Goal: Task Accomplishment & Management: Use online tool/utility

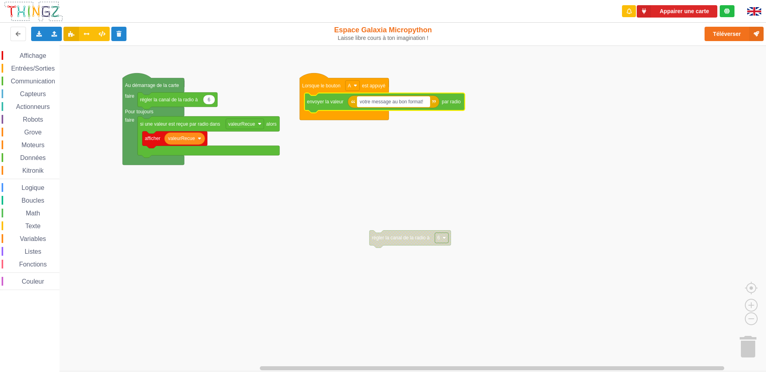
click at [423, 103] on text "votre message au bon format!" at bounding box center [391, 102] width 63 height 6
click at [392, 101] on input "votre message au bon format!" at bounding box center [393, 102] width 73 height 10
click at [425, 103] on input "votre message au bon format!" at bounding box center [393, 102] width 73 height 10
drag, startPoint x: 360, startPoint y: 102, endPoint x: 431, endPoint y: 97, distance: 70.8
click at [431, 97] on body "Appairer une carte Exporter l'assemblage de blocs Exporter l'assemblage de bloc…" at bounding box center [383, 188] width 766 height 377
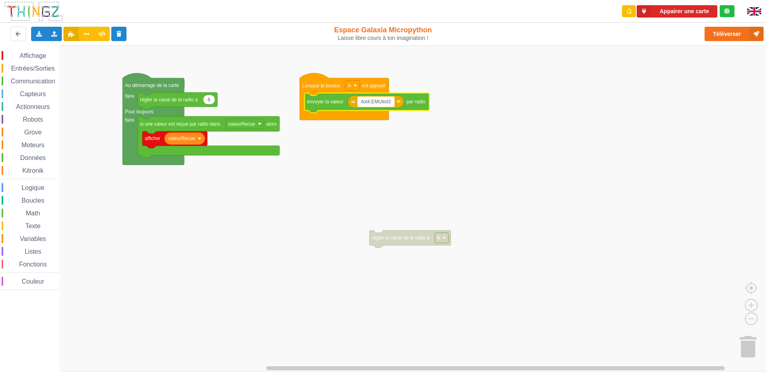
click at [369, 101] on input "ilot4:EMUilot3" at bounding box center [375, 102] width 37 height 10
click at [391, 102] on input "ilot8:EMUilot3" at bounding box center [375, 102] width 37 height 10
type input "ilot8:EMUilot7"
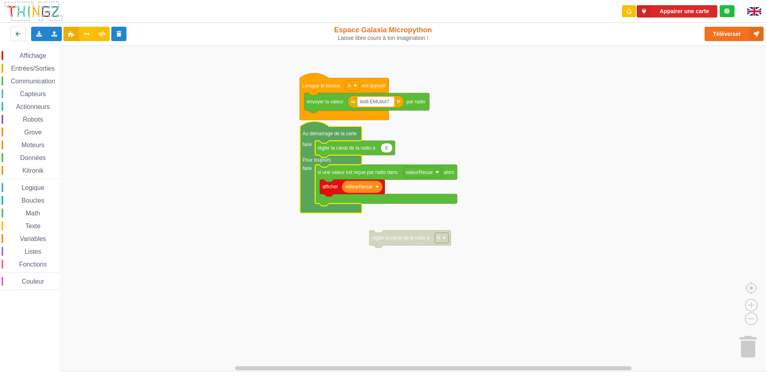
click at [574, 126] on rect "Espace de travail de Blocky" at bounding box center [386, 208] width 772 height 326
click at [575, 126] on rect "Espace de travail de Blocky" at bounding box center [386, 208] width 772 height 326
click at [563, 167] on div "Affichage Entrées/Sorties Communication Capteurs Actionneurs Robots Grove Moteu…" at bounding box center [386, 208] width 772 height 326
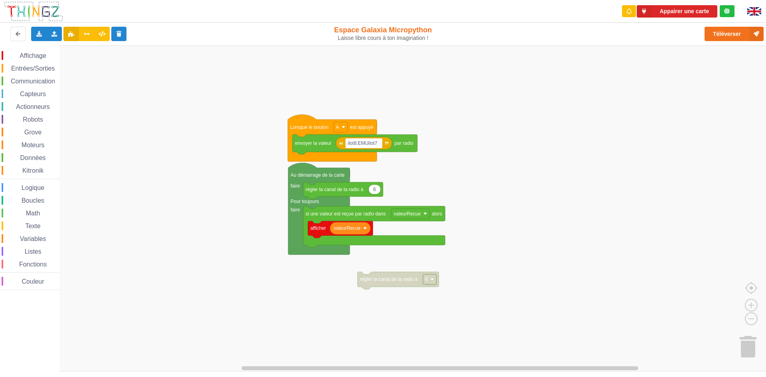
click at [557, 165] on rect "Espace de travail de Blocky" at bounding box center [386, 208] width 772 height 326
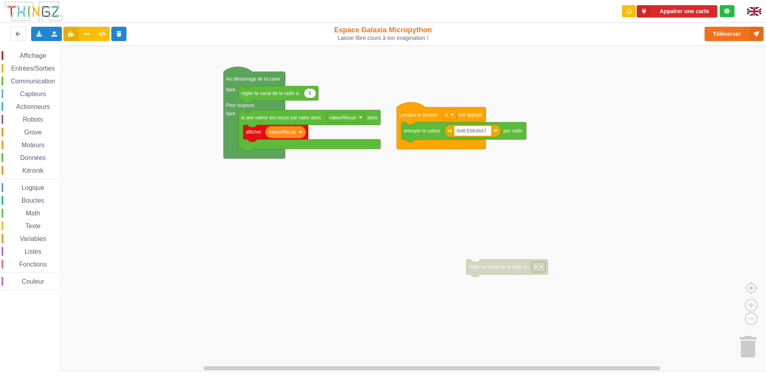
click at [466, 265] on div "Affichage Entrées/Sorties Communication Capteurs Actionneurs Robots Grove Moteu…" at bounding box center [386, 208] width 772 height 326
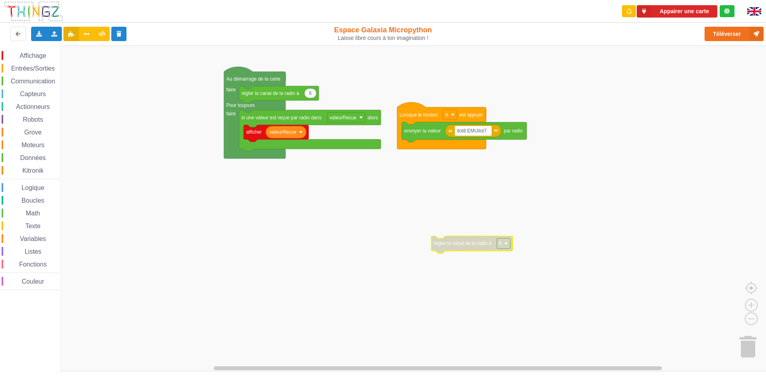
click at [441, 246] on text "régler la canal de la radio à" at bounding box center [463, 244] width 58 height 6
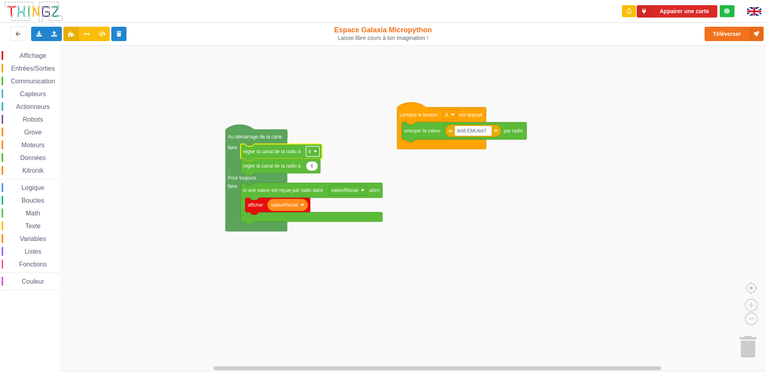
click at [312, 148] on rect "Espace de travail de Blocky" at bounding box center [313, 151] width 14 height 10
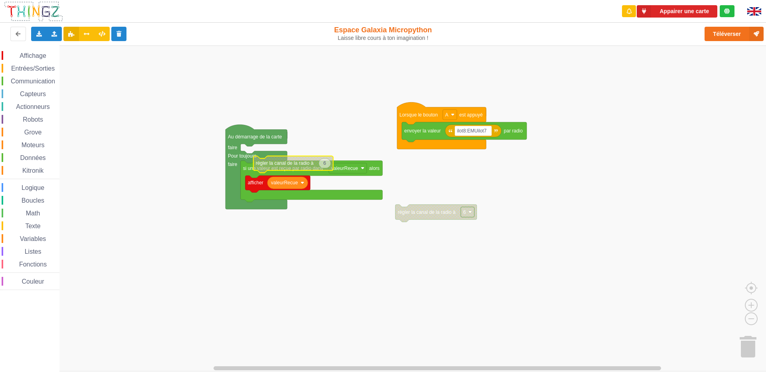
click at [275, 164] on text "régler la canal de la radio à" at bounding box center [285, 163] width 58 height 6
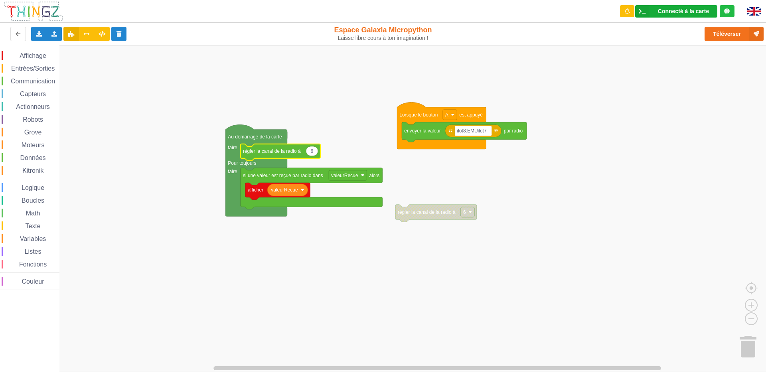
click at [707, 14] on div "Connecté à la carte" at bounding box center [683, 11] width 51 height 6
click at [609, 57] on rect "Espace de travail de Blocky" at bounding box center [386, 208] width 772 height 326
click at [692, 13] on div "Connecté à la carte" at bounding box center [683, 11] width 51 height 6
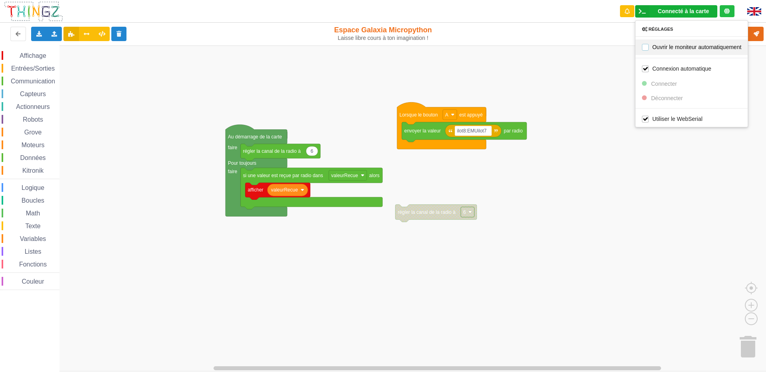
click at [677, 46] on label "Ouvrir le moniteur automatiquement" at bounding box center [691, 46] width 99 height 7
checkbox input "true"
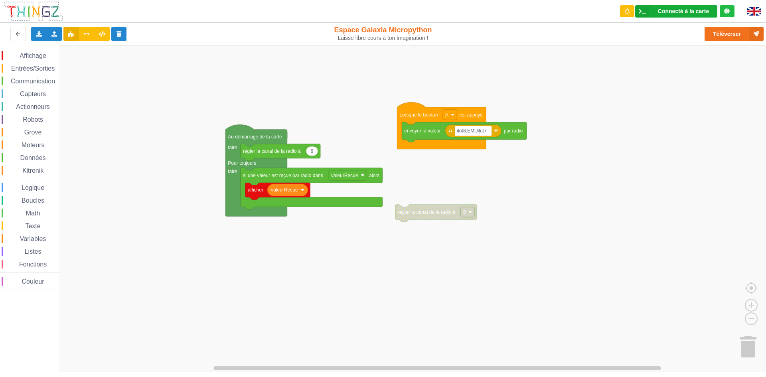
click at [691, 9] on div "Connecté à la carte" at bounding box center [683, 11] width 51 height 6
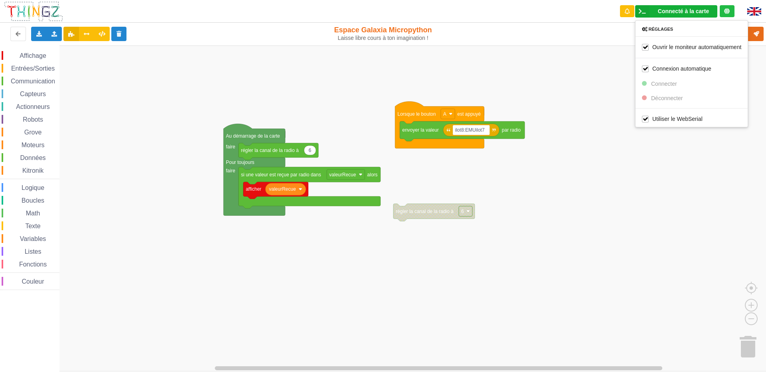
click at [600, 84] on div "Affichage Entrées/Sorties Communication Capteurs Actionneurs Robots Grove Moteu…" at bounding box center [386, 208] width 772 height 326
drag, startPoint x: 669, startPoint y: 6, endPoint x: 674, endPoint y: 25, distance: 19.8
click at [669, 8] on div "Connecté à la carte Réglages Ouvrir le moniteur automatiquement Connexion autom…" at bounding box center [676, 11] width 82 height 12
click at [647, 69] on label "Connexion automatique" at bounding box center [676, 68] width 69 height 7
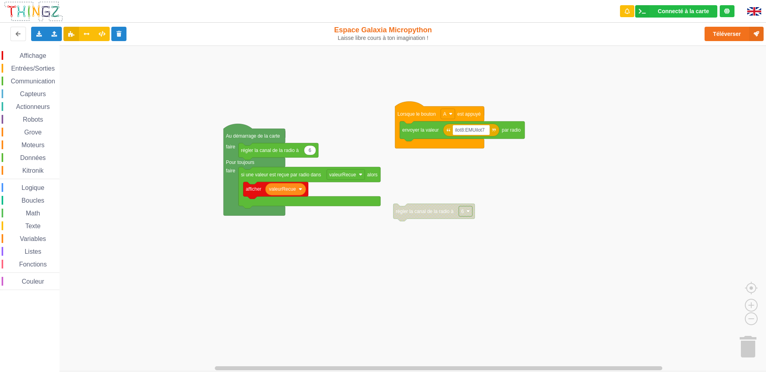
click at [639, 73] on rect "Espace de travail de Blocky" at bounding box center [386, 208] width 772 height 326
click at [694, 11] on div "Connecté à la carte" at bounding box center [683, 11] width 51 height 6
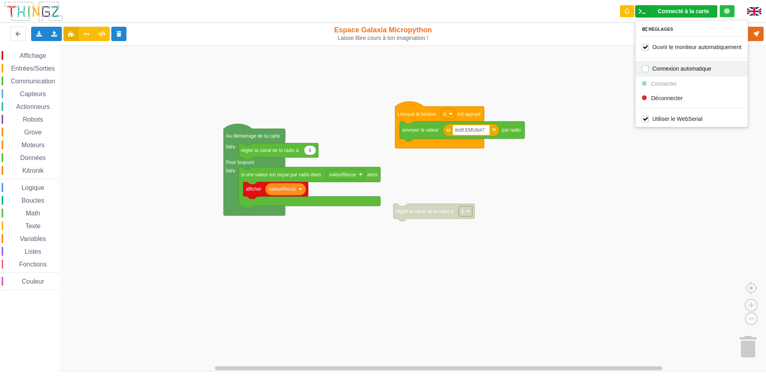
click at [649, 67] on label "Connexion automatique" at bounding box center [676, 68] width 69 height 7
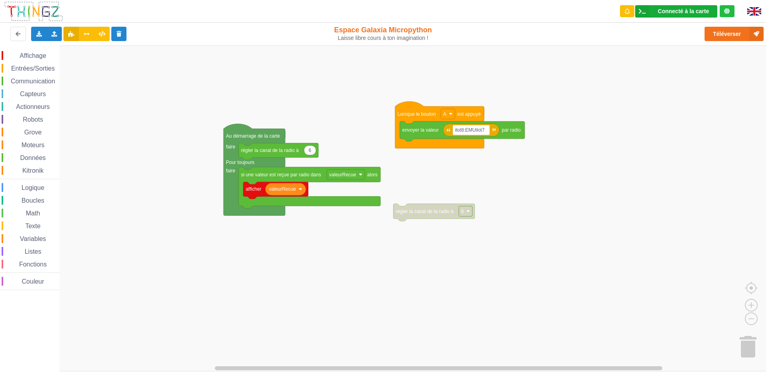
click at [679, 12] on div "Connecté à la carte" at bounding box center [683, 11] width 51 height 6
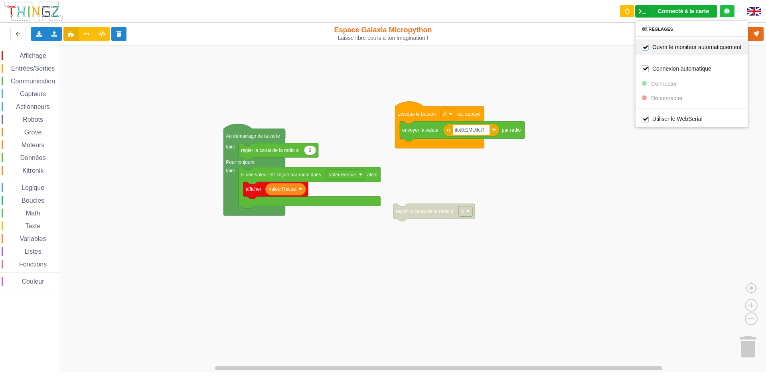
click at [656, 45] on label "Ouvrir le moniteur automatiquement" at bounding box center [691, 46] width 99 height 7
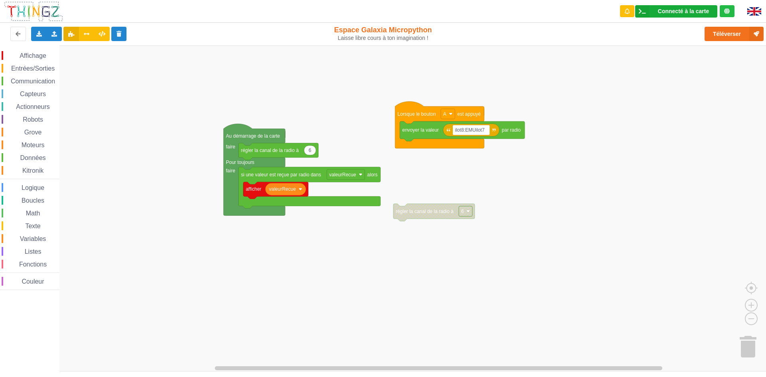
click at [688, 15] on div "Connecté à la carte Réglages Ouvrir le moniteur automatiquement Connexion autom…" at bounding box center [676, 11] width 82 height 12
click at [584, 51] on rect "Espace de travail de Blocky" at bounding box center [386, 208] width 772 height 326
click at [641, 12] on icon at bounding box center [642, 11] width 14 height 12
click at [586, 61] on rect "Espace de travail de Blocky" at bounding box center [386, 208] width 772 height 326
click at [68, 34] on icon at bounding box center [71, 33] width 7 height 5
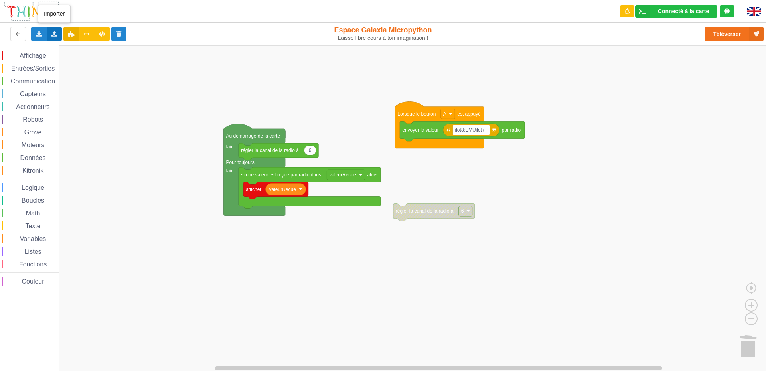
click at [56, 34] on icon at bounding box center [54, 33] width 7 height 5
click at [103, 88] on rect "Espace de travail de Blocky" at bounding box center [386, 208] width 772 height 326
click at [729, 36] on button "Téléverser" at bounding box center [734, 34] width 59 height 14
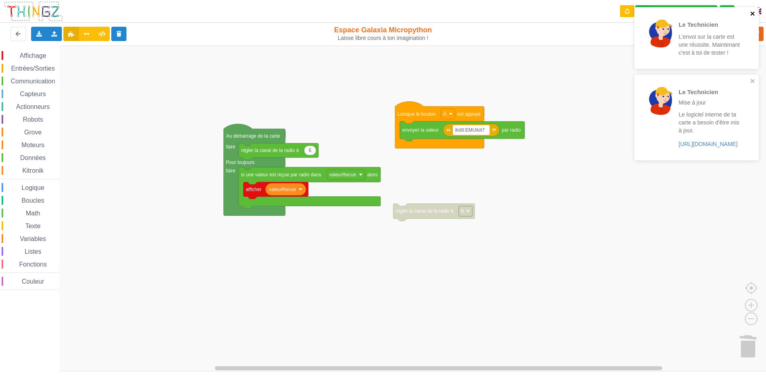
click at [755, 12] on icon "close" at bounding box center [753, 13] width 6 height 6
click at [753, 16] on icon "close" at bounding box center [753, 13] width 6 height 6
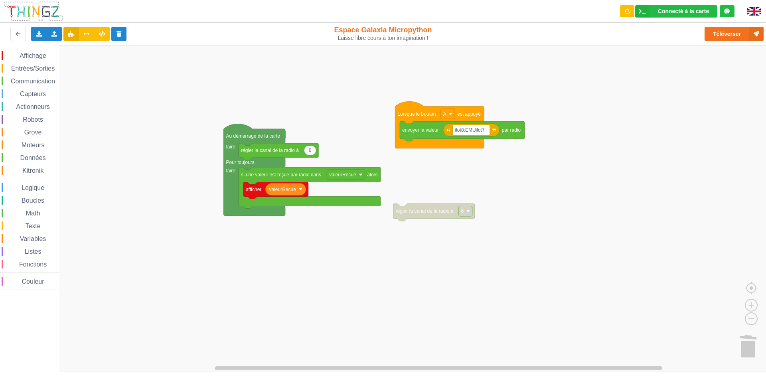
click at [746, 36] on div "Le Technicien Mise à jour Le logiciel interne de ta carte a besoin d'être mis à…" at bounding box center [697, 53] width 128 height 94
click at [742, 35] on button "Téléverser" at bounding box center [734, 34] width 59 height 14
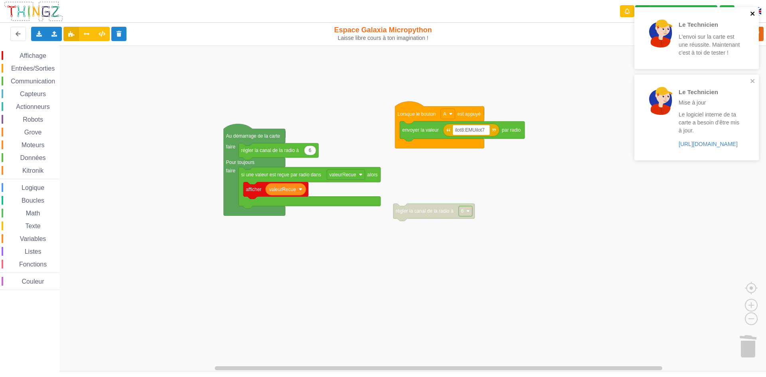
click at [751, 12] on icon "close" at bounding box center [753, 13] width 6 height 6
click at [751, 11] on icon "close" at bounding box center [753, 13] width 6 height 6
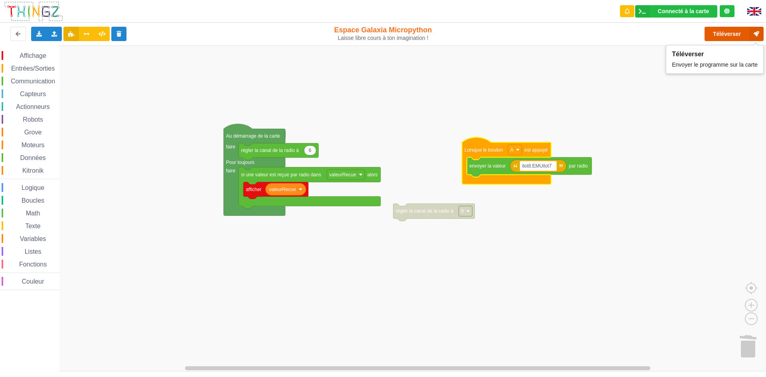
click at [724, 32] on button "Téléverser" at bounding box center [734, 34] width 59 height 14
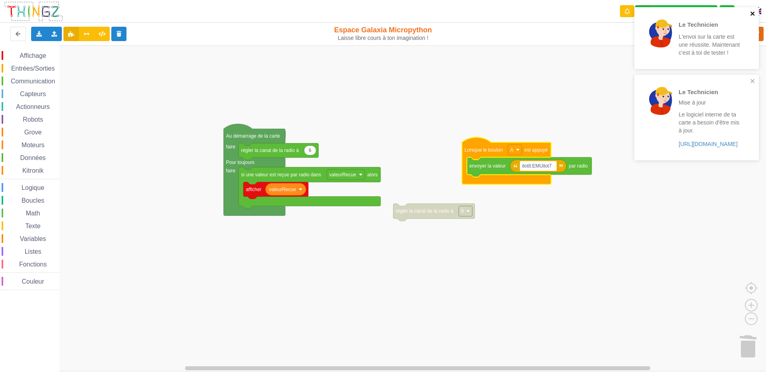
click at [752, 14] on icon "close" at bounding box center [752, 14] width 4 height 4
click at [753, 10] on icon "close" at bounding box center [753, 13] width 6 height 6
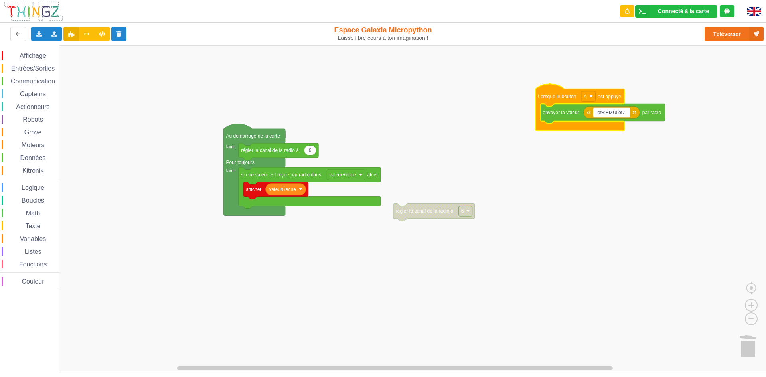
click at [550, 93] on text "Lorsque le bouton" at bounding box center [557, 96] width 38 height 6
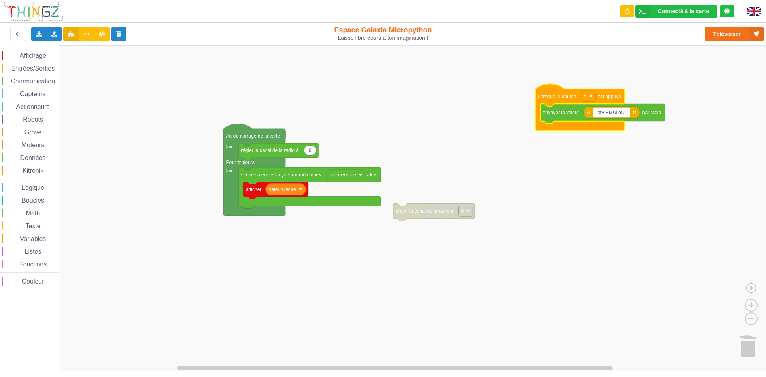
click at [550, 93] on text "Lorsque le bouton" at bounding box center [557, 96] width 38 height 6
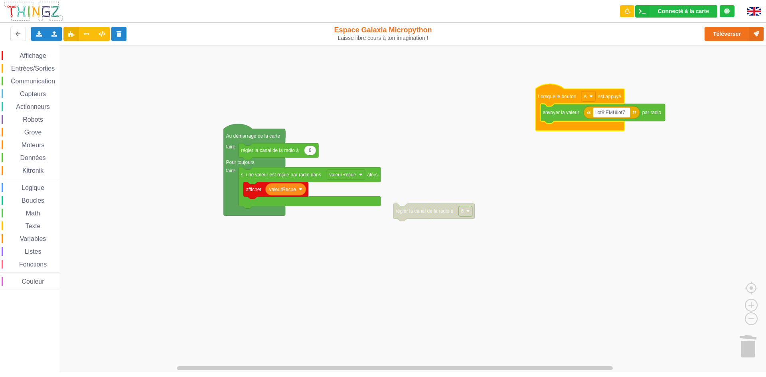
click at [550, 93] on text "Lorsque le bouton" at bounding box center [557, 96] width 38 height 6
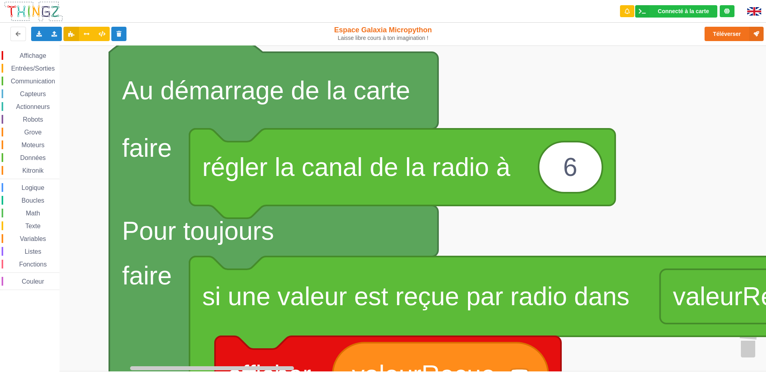
click at [581, 232] on rect "Espace de travail de Blocky" at bounding box center [386, 208] width 772 height 326
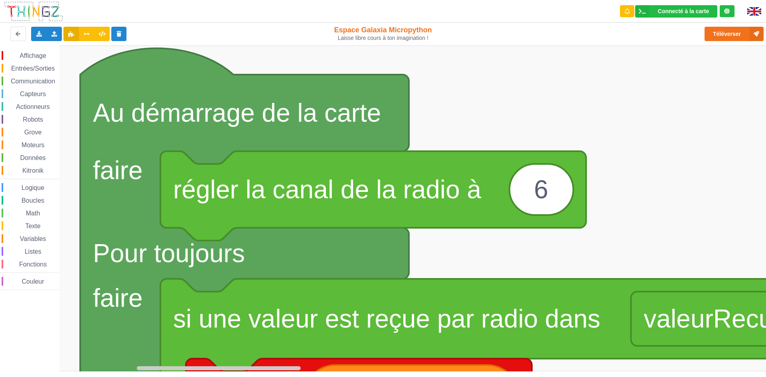
click at [480, 120] on rect "Espace de travail de Blocky" at bounding box center [386, 208] width 772 height 326
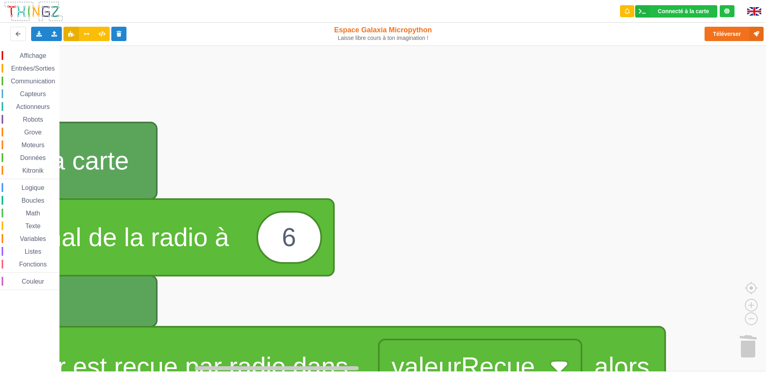
click at [416, 175] on rect "Espace de travail de Blocky" at bounding box center [386, 208] width 772 height 326
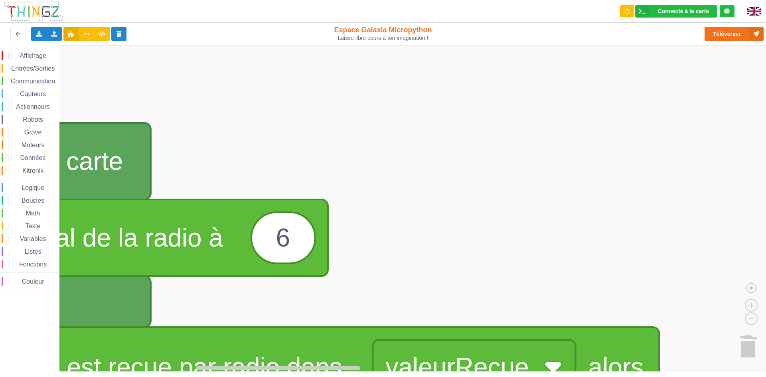
click at [364, 203] on rect "Espace de travail de Blocky" at bounding box center [386, 208] width 772 height 326
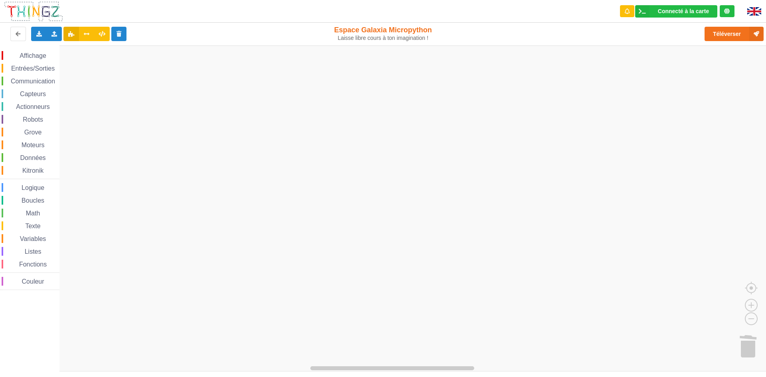
click at [517, 189] on rect "Espace de travail de Blocky" at bounding box center [386, 208] width 772 height 326
click at [573, 218] on rect "Espace de travail de Blocky" at bounding box center [386, 208] width 772 height 326
click at [410, 235] on rect "Espace de travail de Blocky" at bounding box center [386, 208] width 772 height 326
click at [559, 248] on rect "Espace de travail de Blocky" at bounding box center [386, 208] width 772 height 326
click at [426, 187] on rect "Espace de travail de Blocky" at bounding box center [386, 208] width 772 height 326
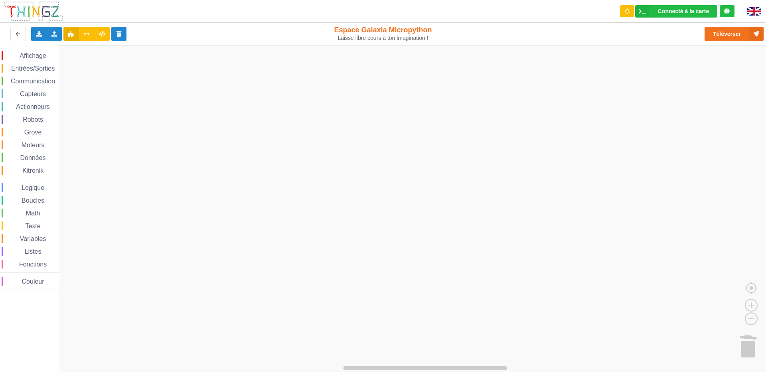
click at [1, 123] on div "Affichage Entrées/Sorties Communication Capteurs Actionneurs Robots Grove Moteu…" at bounding box center [386, 208] width 772 height 326
click at [136, 222] on rect "Espace de travail de Blocky" at bounding box center [386, 208] width 772 height 326
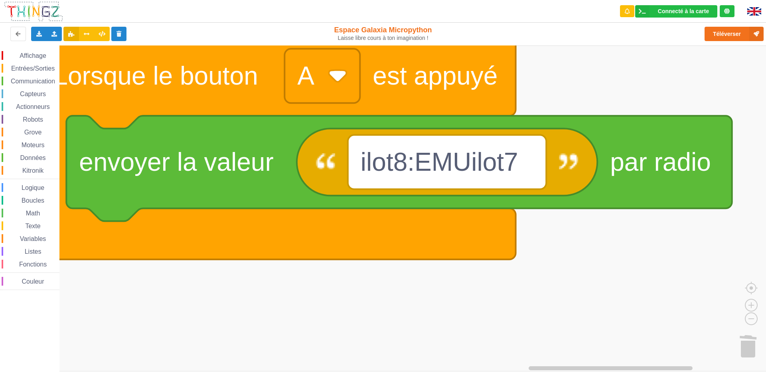
click at [51, 280] on div "Affichage Entrées/Sorties Communication Capteurs Actionneurs Robots Grove Moteu…" at bounding box center [386, 208] width 772 height 326
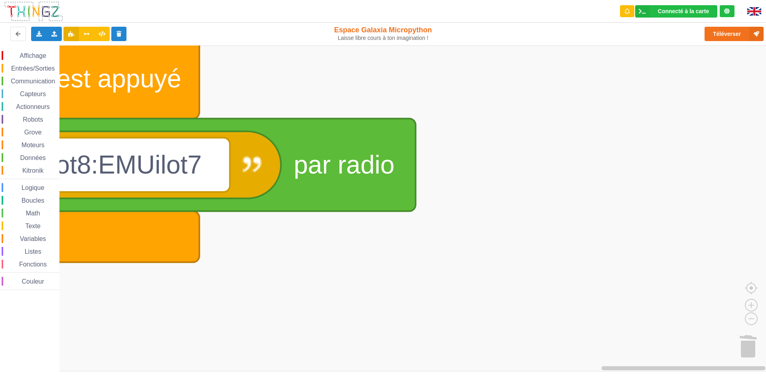
click at [339, 320] on rect "Espace de travail de Blocky" at bounding box center [386, 208] width 772 height 326
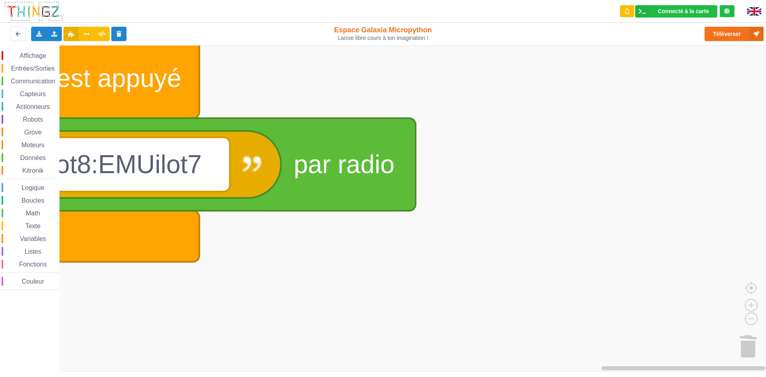
click at [424, 140] on rect "Espace de travail de Blocky" at bounding box center [386, 208] width 772 height 326
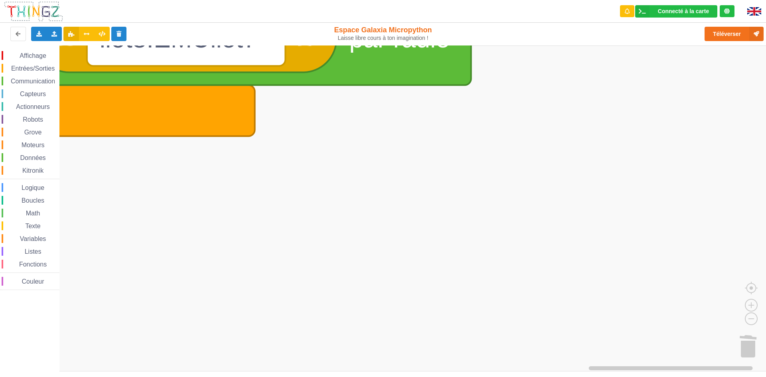
click at [355, 37] on div "Connecté à la carte Réglages Ouvrir le moniteur automatiquement Connexion autom…" at bounding box center [382, 182] width 777 height 377
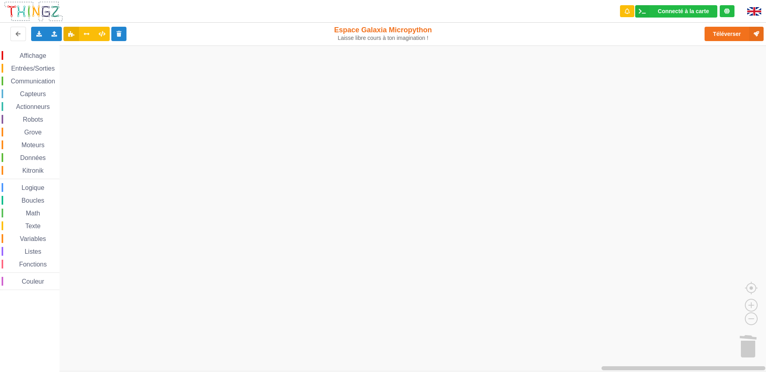
click at [296, 16] on div "Connecté à la carte Réglages Ouvrir le moniteur automatiquement Connexion autom…" at bounding box center [382, 182] width 777 height 377
click at [165, 76] on rect "Espace de travail de Blocky" at bounding box center [386, 208] width 772 height 326
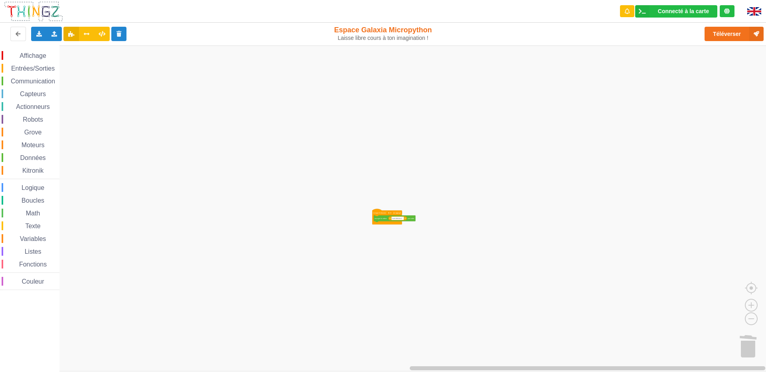
click at [253, 337] on rect "Espace de travail de Blocky" at bounding box center [386, 208] width 772 height 326
click at [156, 374] on div "Connecté à la carte Réglages Ouvrir le moniteur automatiquement Connexion autom…" at bounding box center [383, 188] width 766 height 377
click at [322, 242] on rect "Espace de travail de Blocky" at bounding box center [386, 208] width 772 height 326
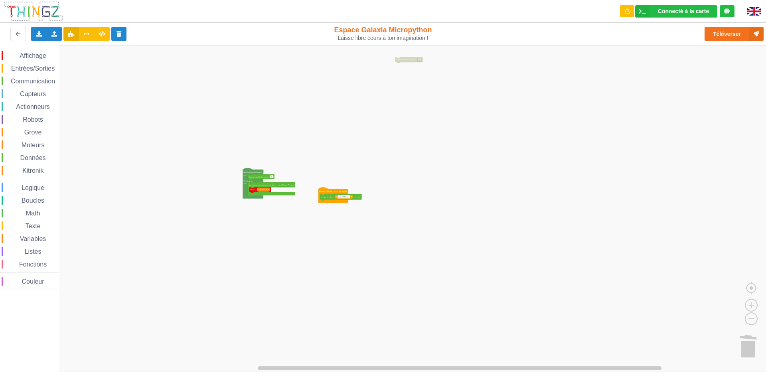
click at [345, 140] on div "Affichage Entrées/Sorties Communication Capteurs Actionneurs Robots Grove Moteu…" at bounding box center [386, 208] width 772 height 326
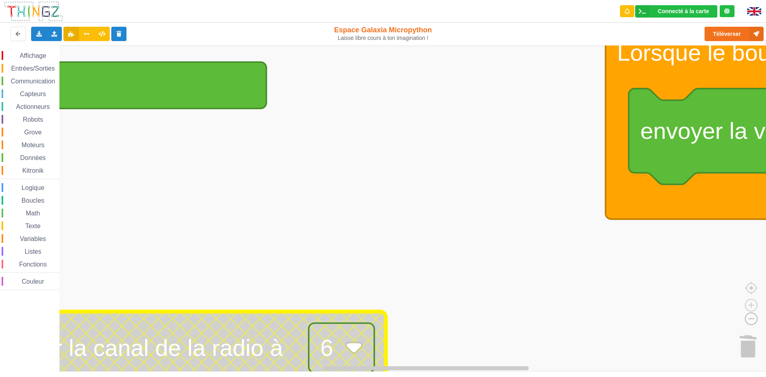
click at [756, 318] on image "Espace de travail de Blocky" at bounding box center [738, 300] width 38 height 49
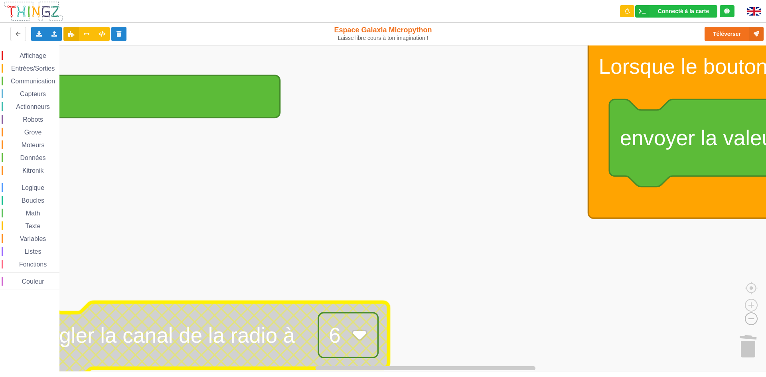
click at [756, 318] on image "Espace de travail de Blocky" at bounding box center [738, 300] width 38 height 49
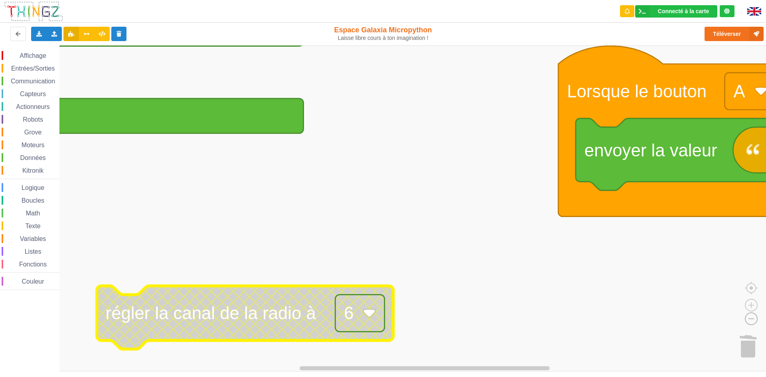
click at [747, 319] on image "Espace de travail de Blocky" at bounding box center [738, 300] width 38 height 49
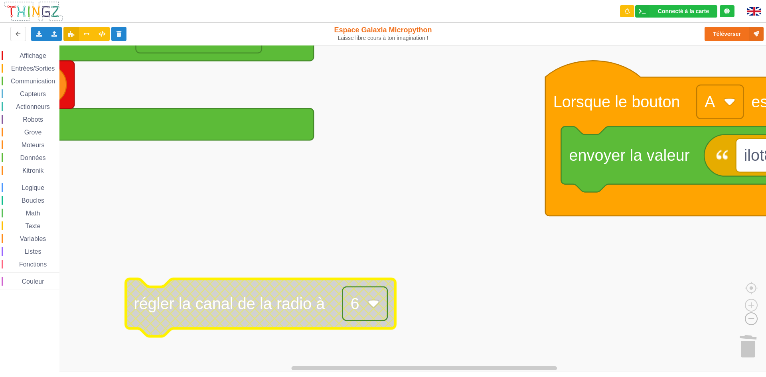
click at [747, 319] on image "Espace de travail de Blocky" at bounding box center [738, 300] width 38 height 49
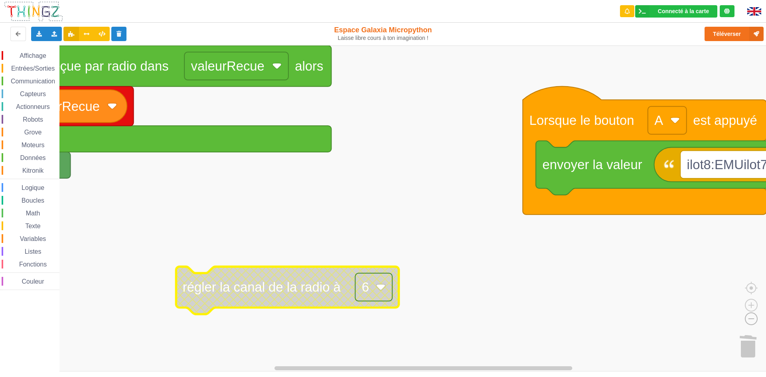
click at [747, 319] on image "Espace de travail de Blocky" at bounding box center [738, 300] width 38 height 49
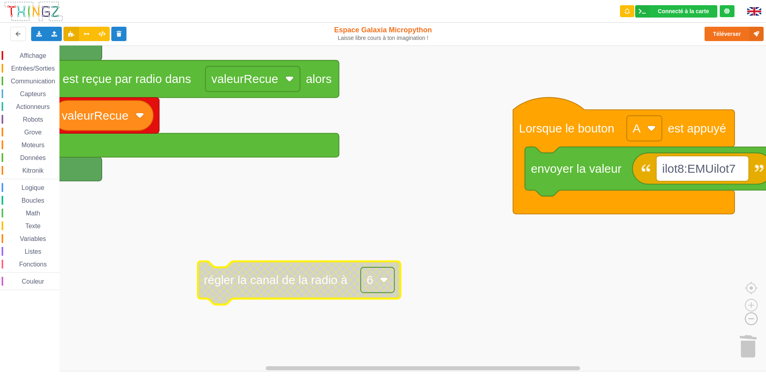
click at [747, 319] on image "Espace de travail de Blocky" at bounding box center [738, 300] width 38 height 49
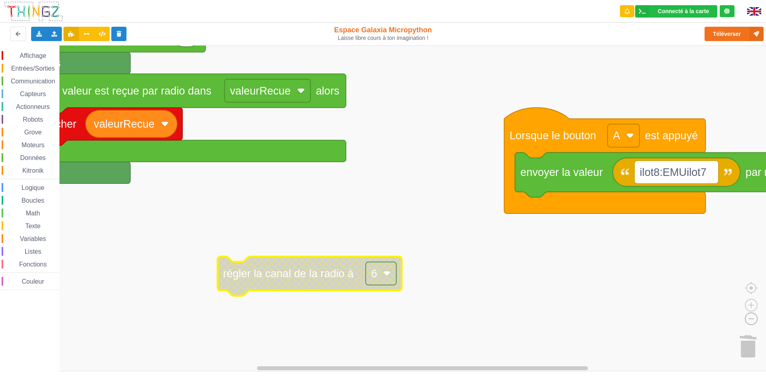
click at [747, 319] on image "Espace de travail de Blocky" at bounding box center [738, 300] width 38 height 49
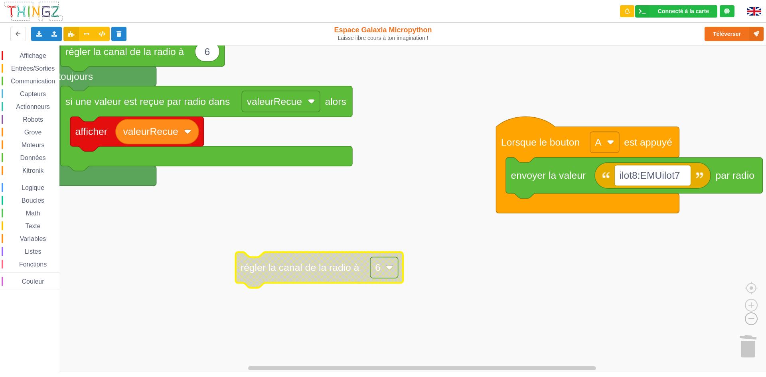
click at [747, 319] on image "Espace de travail de Blocky" at bounding box center [738, 300] width 38 height 49
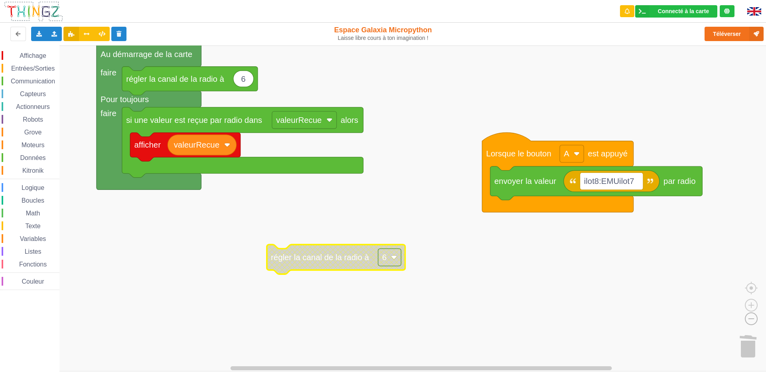
click at [747, 319] on image "Espace de travail de Blocky" at bounding box center [738, 300] width 38 height 49
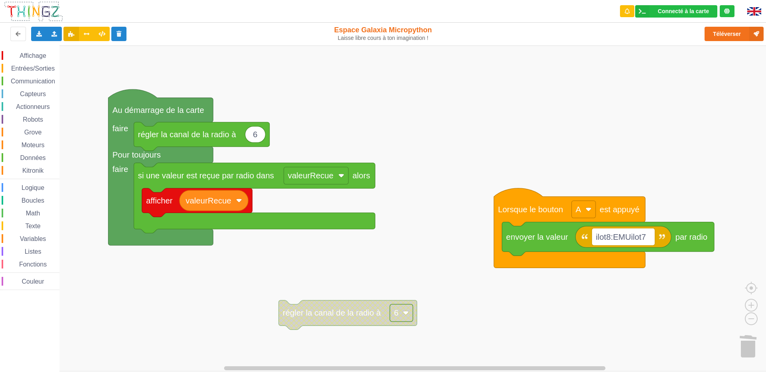
click at [564, 316] on rect "Espace de travail de Blocky" at bounding box center [386, 208] width 772 height 326
